Goal: Find specific page/section: Find specific page/section

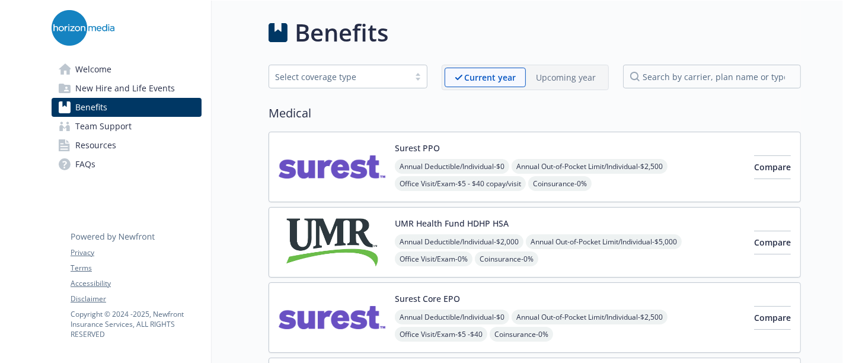
click at [95, 92] on span "New Hire and Life Events" at bounding box center [125, 88] width 100 height 19
